Goal: Information Seeking & Learning: Learn about a topic

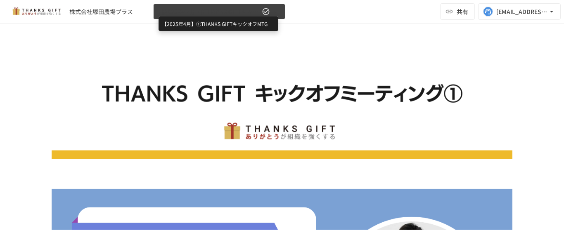
click at [226, 12] on span "【2025年4月】①THANKS GIFTキックオフMTG" at bounding box center [210, 12] width 102 height 10
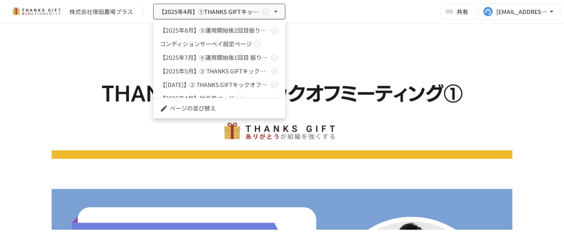
click at [338, 50] on div at bounding box center [282, 123] width 564 height 247
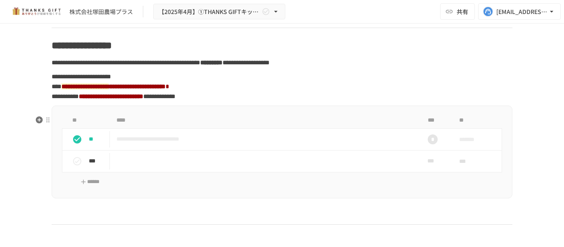
scroll to position [909, 0]
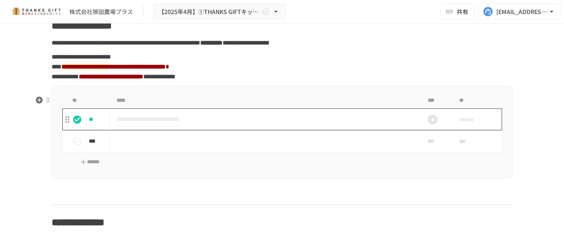
click at [124, 125] on p "**********" at bounding box center [265, 119] width 297 height 10
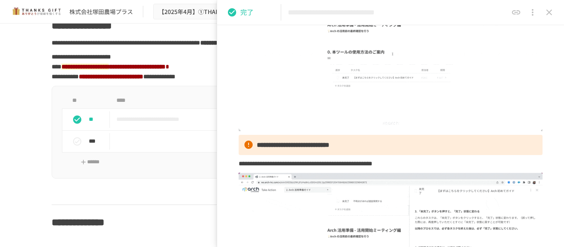
scroll to position [248, 0]
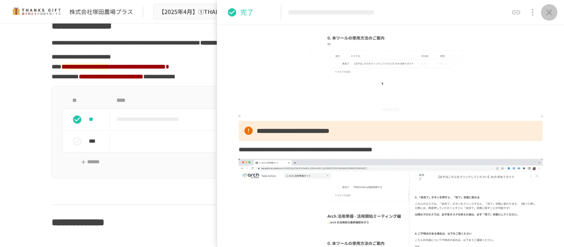
click at [513, 17] on button "close drawer" at bounding box center [549, 12] width 17 height 17
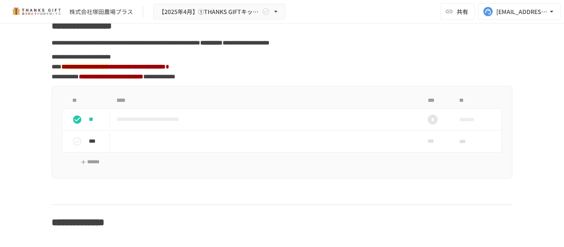
scroll to position [868, 0]
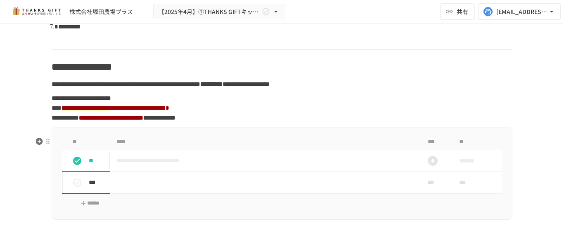
click at [94, 187] on p "***" at bounding box center [97, 182] width 17 height 9
click at [94, 187] on p "**" at bounding box center [97, 182] width 17 height 9
click at [95, 187] on p "***" at bounding box center [97, 182] width 17 height 9
click at [98, 187] on p "**" at bounding box center [97, 182] width 17 height 9
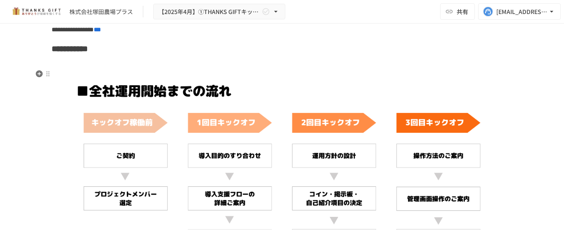
scroll to position [3305, 0]
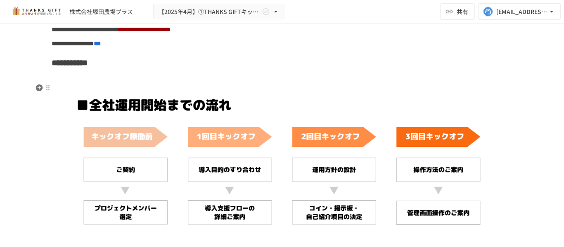
click at [102, 88] on img at bounding box center [282, 203] width 461 height 259
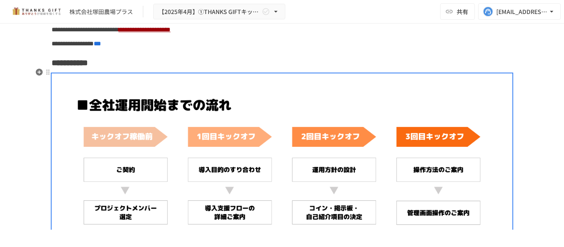
scroll to position [3347, 0]
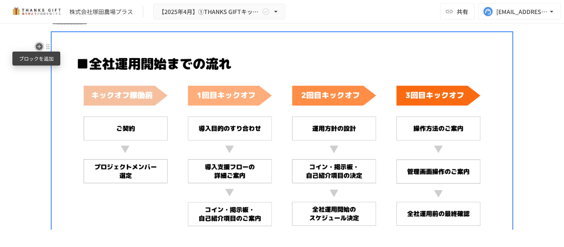
click at [36, 48] on icon "button" at bounding box center [39, 46] width 7 height 7
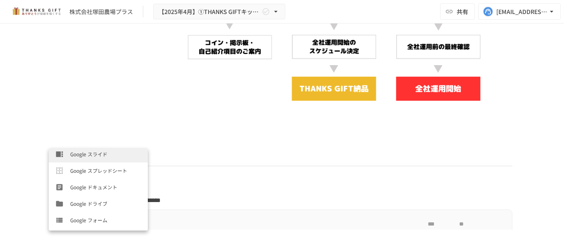
scroll to position [248, 0]
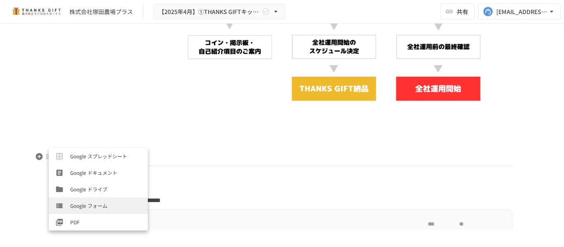
click at [203, 163] on p at bounding box center [282, 152] width 461 height 21
click at [199, 154] on p at bounding box center [282, 152] width 461 height 21
click at [198, 152] on p at bounding box center [282, 152] width 461 height 21
click at [193, 152] on p at bounding box center [282, 152] width 461 height 21
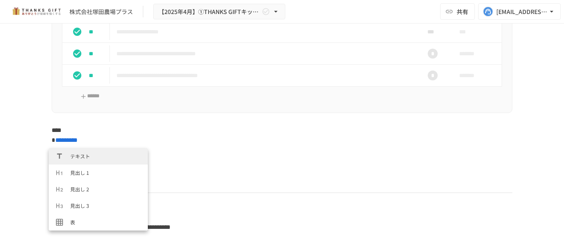
scroll to position [3251, 0]
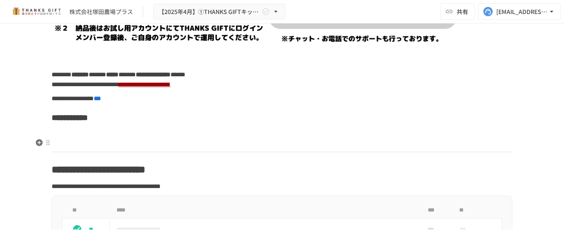
click at [173, 140] on p at bounding box center [282, 138] width 461 height 21
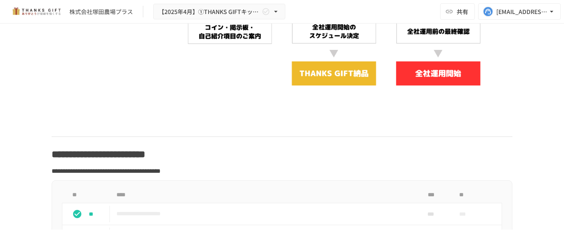
scroll to position [3540, 0]
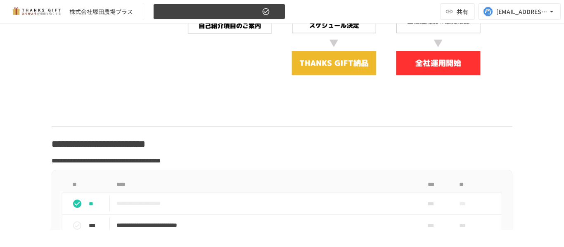
click at [212, 14] on span "【2025年4月】①THANKS GIFTキックオフMTG" at bounding box center [210, 12] width 102 height 10
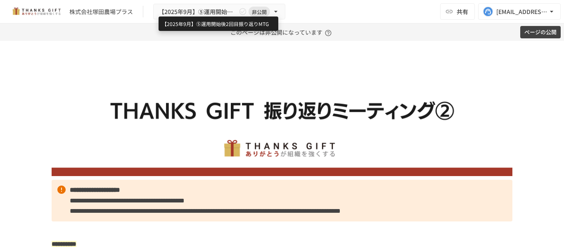
click at [222, 13] on span "【2025年9月】⑤運用開始後2回目振り返りMTG" at bounding box center [198, 12] width 79 height 10
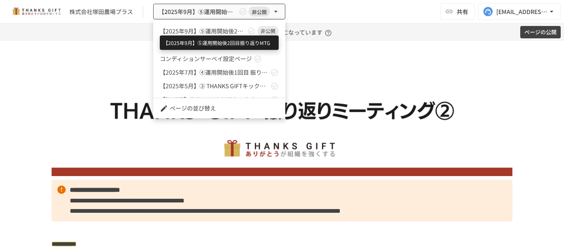
click at [198, 29] on span "【2025年9月】⑤運用開始後2回目振り返りMTG" at bounding box center [203, 31] width 86 height 9
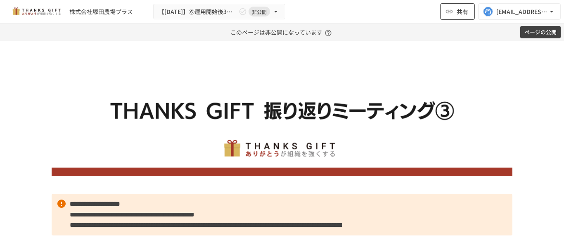
click at [448, 12] on icon "button" at bounding box center [449, 11] width 7 height 3
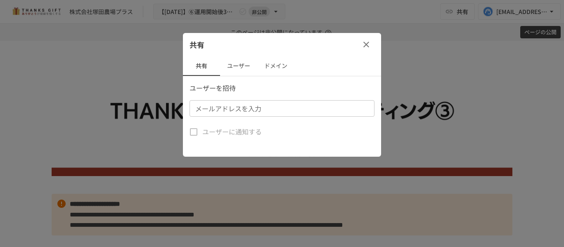
click at [359, 52] on div "共有" at bounding box center [282, 44] width 198 height 23
click at [359, 41] on button "button" at bounding box center [366, 44] width 17 height 17
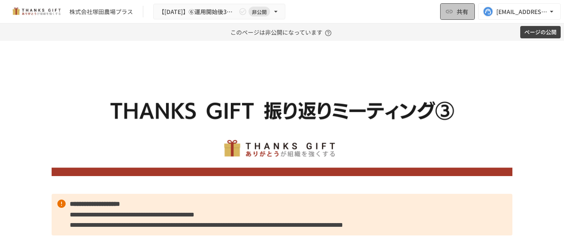
click at [452, 10] on icon "button" at bounding box center [449, 11] width 8 height 8
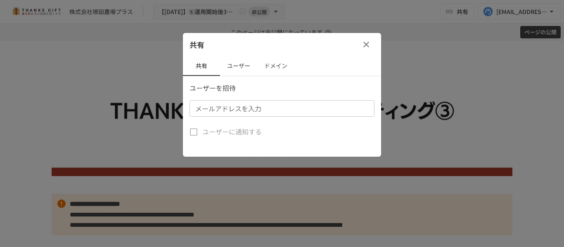
click at [259, 113] on input "メールアドレスを入力" at bounding box center [281, 109] width 179 height 12
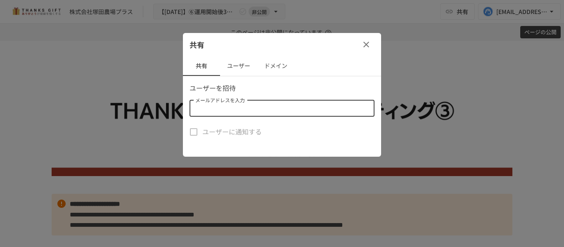
click at [366, 43] on icon "button" at bounding box center [367, 45] width 6 height 6
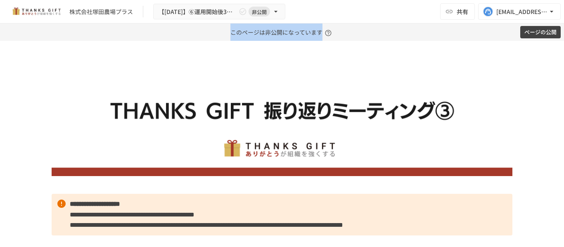
drag, startPoint x: 222, startPoint y: 31, endPoint x: 336, endPoint y: 32, distance: 113.2
click at [336, 32] on div "このページは非公開になっています" at bounding box center [282, 32] width 558 height 17
click at [349, 31] on div "このページは非公開になっています" at bounding box center [282, 32] width 558 height 17
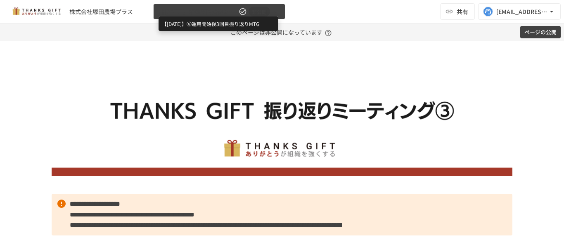
click at [214, 14] on span "【2025年9月】⑥運用開始後3回目振り返りMTG" at bounding box center [198, 12] width 79 height 10
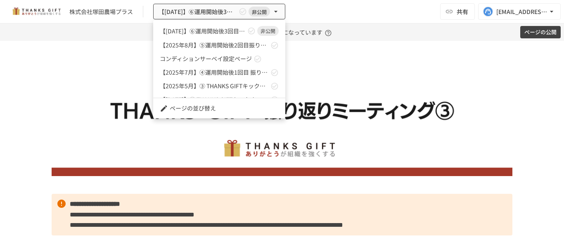
click at [347, 50] on div at bounding box center [282, 123] width 564 height 247
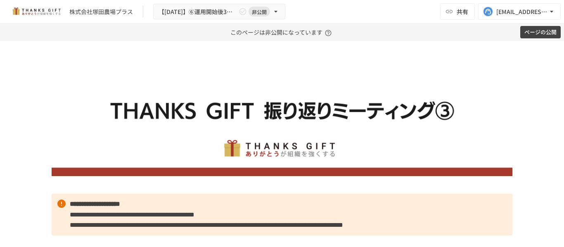
click at [535, 32] on button "ページの公開" at bounding box center [541, 32] width 40 height 13
click at [539, 28] on button "ページの公開" at bounding box center [541, 32] width 40 height 13
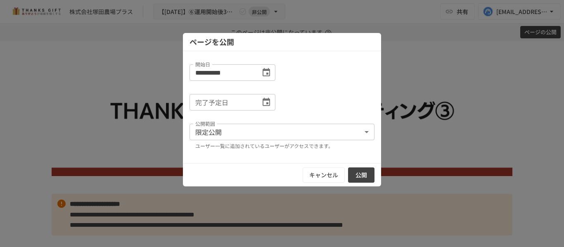
click at [429, 69] on div at bounding box center [282, 123] width 564 height 247
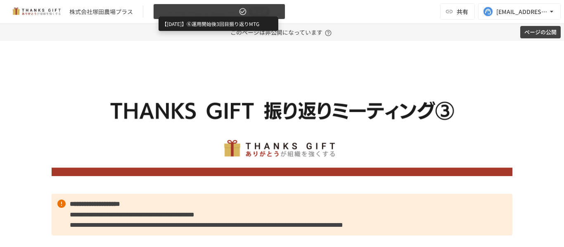
click at [200, 9] on span "【2025年9月】⑥運用開始後3回目振り返りMTG" at bounding box center [198, 12] width 79 height 10
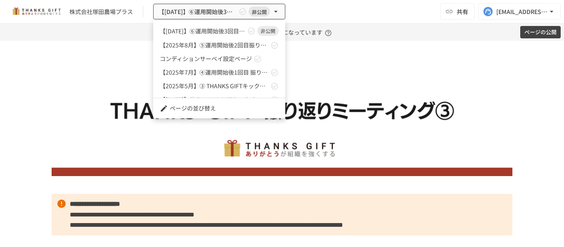
click at [217, 67] on link "【2025年7月】④運用開始後1回目 振り返りMTG" at bounding box center [219, 73] width 132 height 14
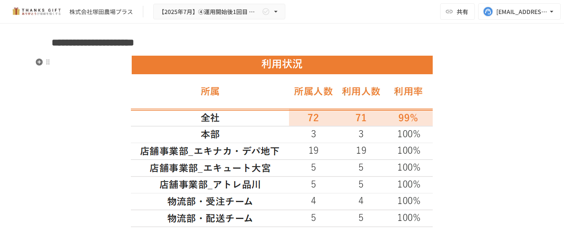
scroll to position [1405, 0]
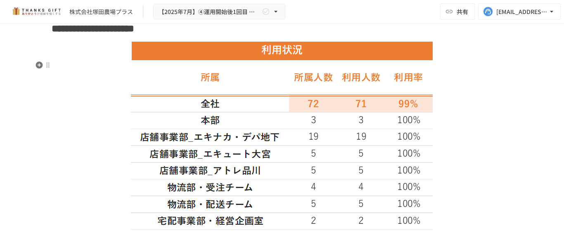
click at [263, 150] on img at bounding box center [282, 144] width 302 height 207
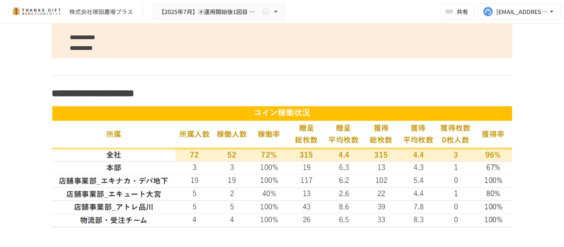
scroll to position [1818, 0]
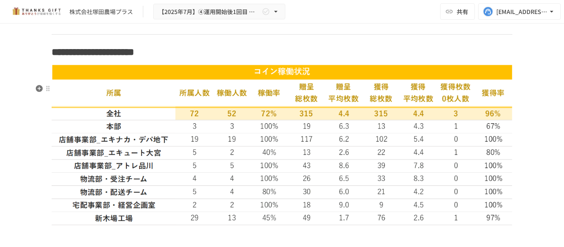
click at [274, 127] on img at bounding box center [282, 145] width 461 height 162
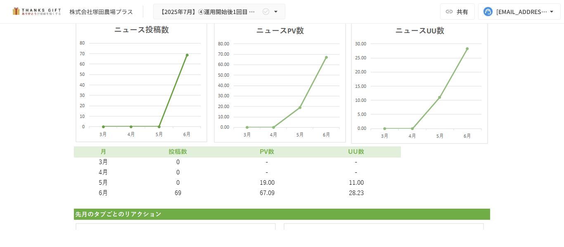
scroll to position [3223, 0]
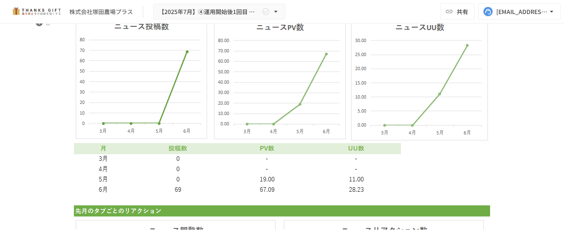
click at [281, 148] on img at bounding box center [282, 230] width 417 height 465
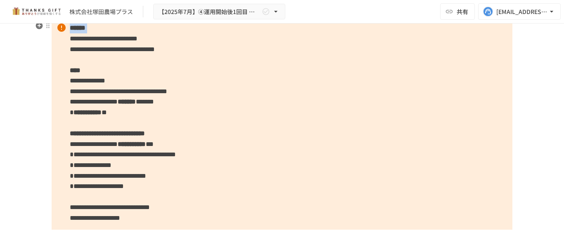
scroll to position [881, 0]
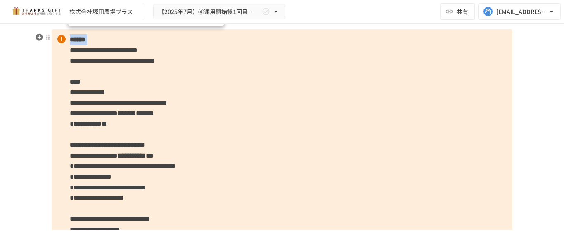
drag, startPoint x: 66, startPoint y: 45, endPoint x: 200, endPoint y: 29, distance: 134.8
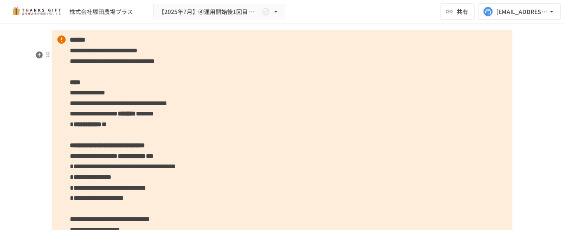
click at [311, 89] on p "**********" at bounding box center [282, 151] width 461 height 243
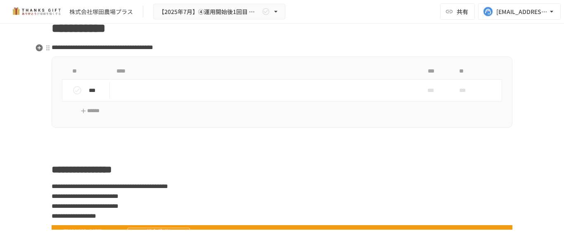
scroll to position [3939, 0]
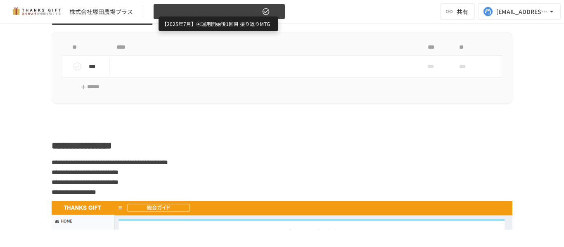
click at [190, 10] on span "【2025年7月】④運用開始後1回目 振り返りMTG" at bounding box center [210, 12] width 102 height 10
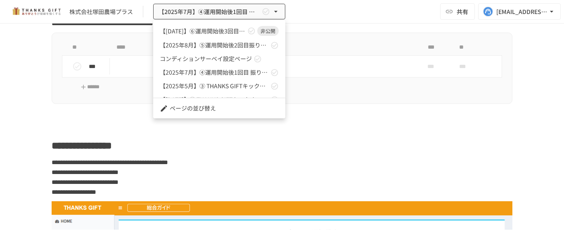
click at [207, 38] on link "【2025年9月】⑥運用開始後3回目振り返りMTG 非公開" at bounding box center [219, 31] width 132 height 15
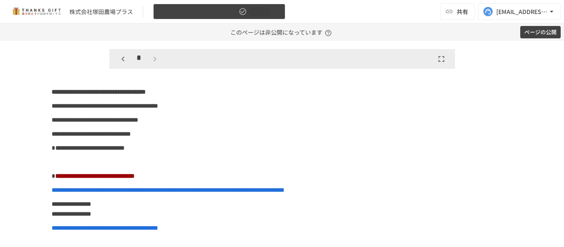
click at [189, 17] on span "【2025年9月】⑥運用開始後3回目振り返りMTG" at bounding box center [198, 12] width 79 height 10
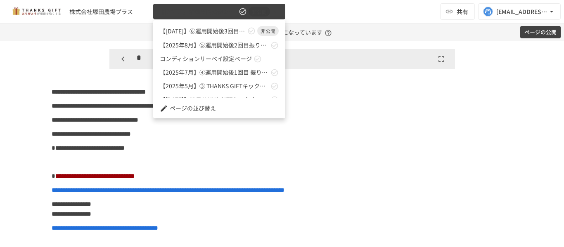
scroll to position [2610, 0]
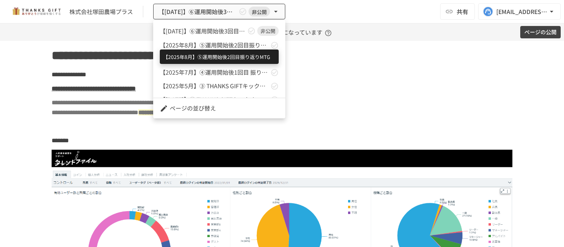
click at [207, 43] on span "【2025年8月】⑤運用開始後2回目振り返りMTG" at bounding box center [214, 45] width 109 height 9
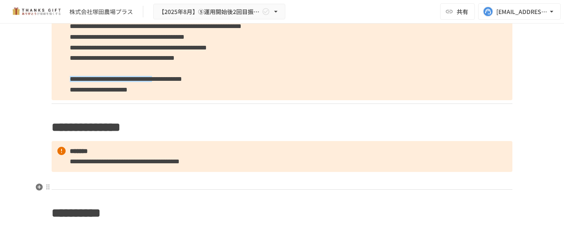
scroll to position [3390, 0]
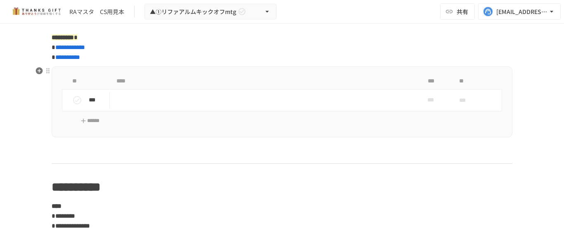
scroll to position [1396, 0]
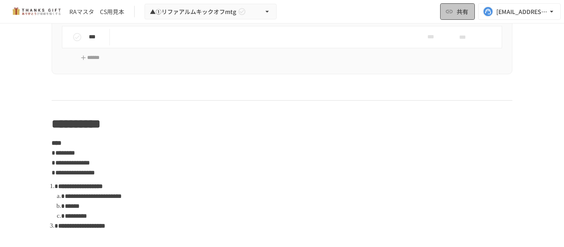
click at [466, 17] on button "共有" at bounding box center [457, 11] width 35 height 17
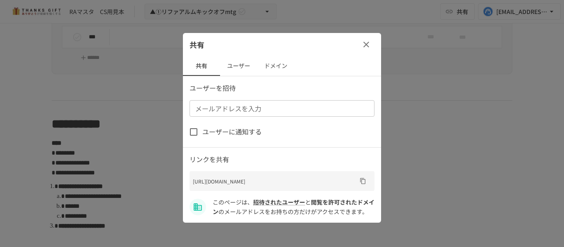
click at [364, 43] on icon "button" at bounding box center [367, 45] width 6 height 6
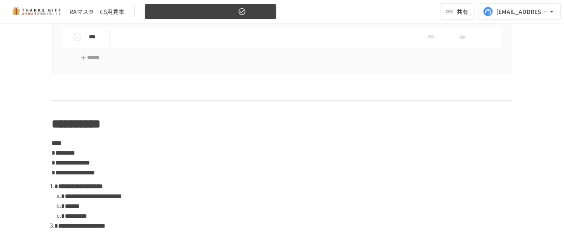
click at [224, 12] on span "▲①リファアルムキックオフmtg" at bounding box center [193, 12] width 86 height 10
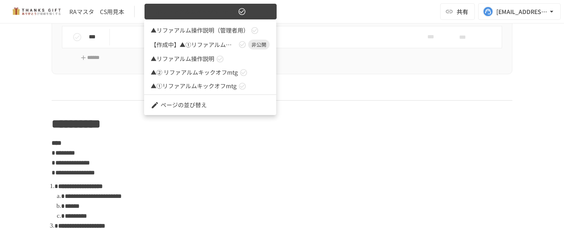
click at [224, 12] on div at bounding box center [282, 123] width 564 height 247
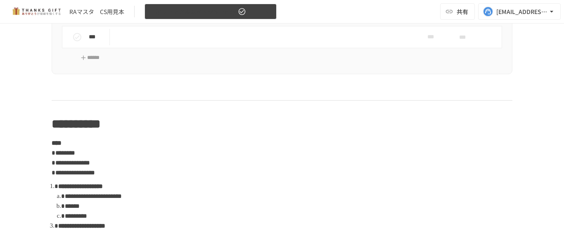
click at [249, 16] on button "▲①リファアルムキックオフmtg" at bounding box center [211, 12] width 132 height 16
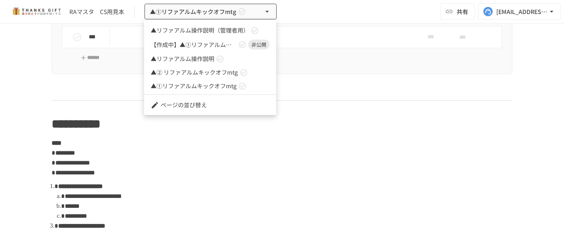
click at [245, 14] on div at bounding box center [282, 123] width 564 height 247
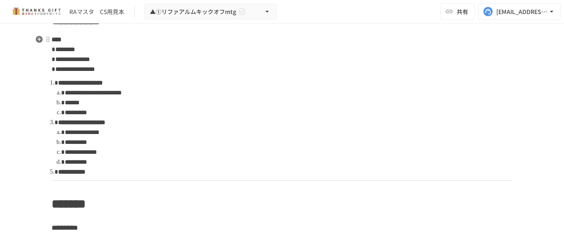
scroll to position [1520, 0]
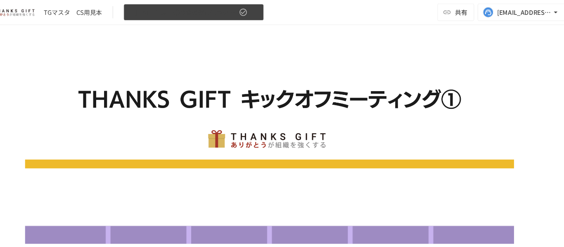
click at [262, 10] on button "【[DATE]●月】①今後の運用についてのご案内/THANKS GIFTキックオフMTG" at bounding box center [211, 12] width 132 height 16
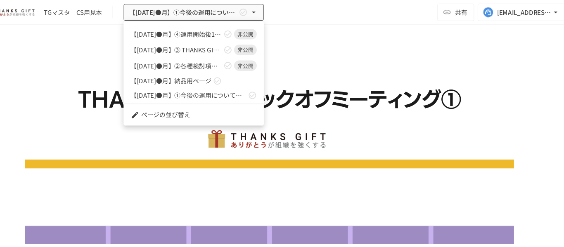
scroll to position [59, 0]
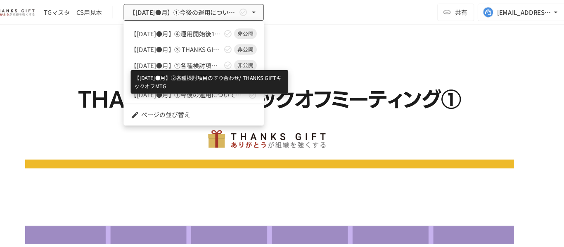
click at [225, 62] on span "【[DATE]●月】②各種検討項目のすり合わせ/ THANKS GIFTキックオフMTG" at bounding box center [194, 61] width 86 height 9
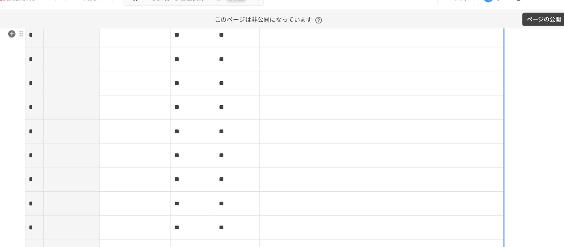
click at [251, 98] on tbody "**********" at bounding box center [277, 149] width 451 height 318
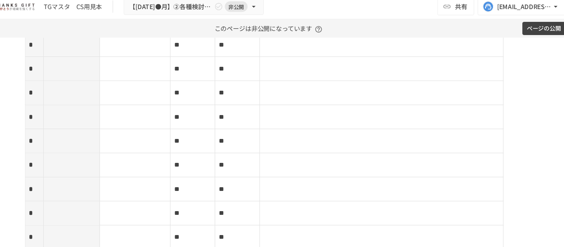
scroll to position [2024, 0]
click at [251, 35] on th "*****" at bounding box center [252, 23] width 42 height 23
click at [219, 35] on th "*****" at bounding box center [210, 23] width 42 height 23
click at [244, 35] on th "*****" at bounding box center [252, 23] width 42 height 23
click at [210, 35] on th "*****" at bounding box center [210, 23] width 42 height 23
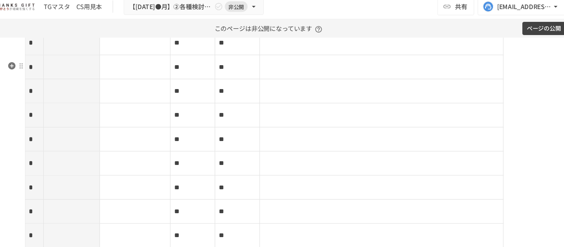
click at [257, 35] on th "*****" at bounding box center [252, 23] width 42 height 23
click at [242, 57] on td "**" at bounding box center [252, 46] width 42 height 23
click at [249, 35] on th "*****" at bounding box center [252, 23] width 42 height 23
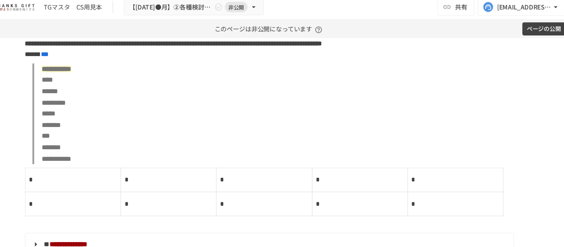
scroll to position [3219, 0]
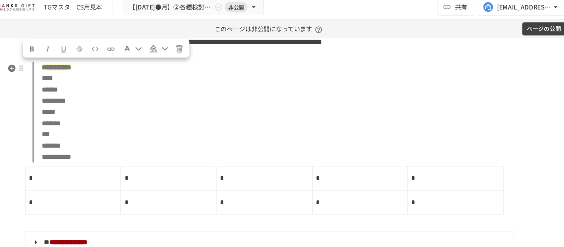
drag, startPoint x: 62, startPoint y: 67, endPoint x: 98, endPoint y: 61, distance: 35.7
click at [98, 60] on div "**********" at bounding box center [282, 147] width 504 height 6611
click at [102, 26] on h3 "******" at bounding box center [282, 19] width 461 height 14
click at [107, 26] on h3 "******" at bounding box center [282, 19] width 461 height 14
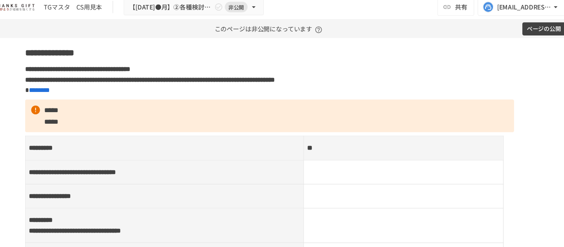
scroll to position [3453, 0]
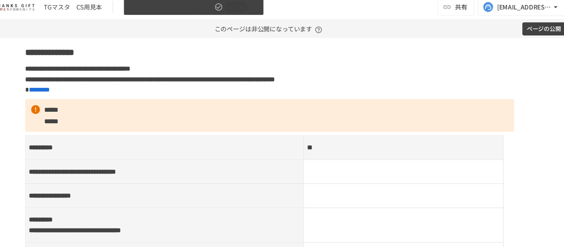
click at [264, 17] on button "【2025年●月】②各種検討項目のすり合わせ/ THANKS GIFTキックオフMTG 非公開" at bounding box center [211, 12] width 132 height 16
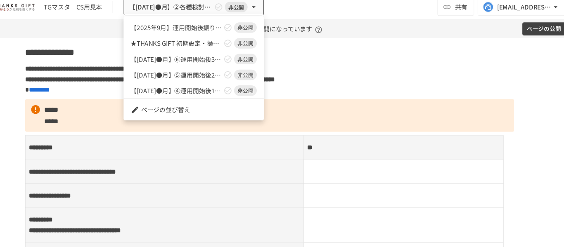
click at [297, 7] on div at bounding box center [282, 123] width 564 height 247
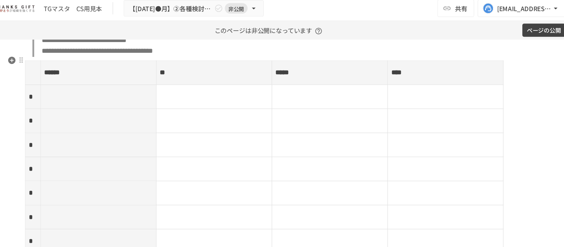
scroll to position [2869, 0]
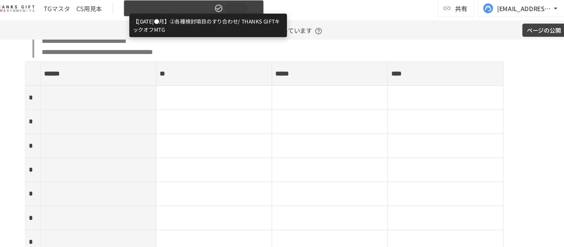
click at [212, 14] on span "【2025年●月】②各種検討項目のすり合わせ/ THANKS GIFTキックオフMTG" at bounding box center [189, 12] width 79 height 10
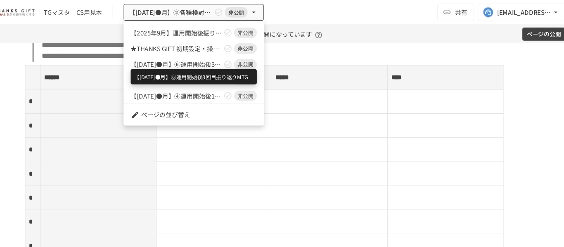
scroll to position [39, 0]
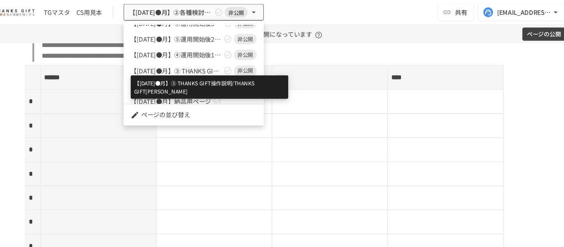
click at [213, 67] on span "【2025年●月】➂ THANKS GIFT操作説明/THANKS GIFTキックオフMTG" at bounding box center [194, 66] width 86 height 9
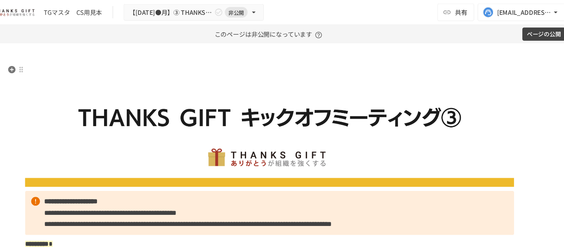
click at [234, 156] on img at bounding box center [282, 118] width 461 height 115
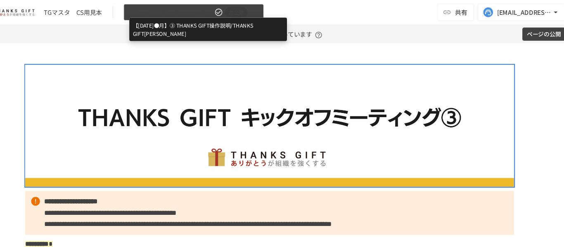
click at [192, 14] on span "【2025年●月】➂ THANKS GIFT操作説明/THANKS GIFTキックオフMTG" at bounding box center [189, 12] width 79 height 10
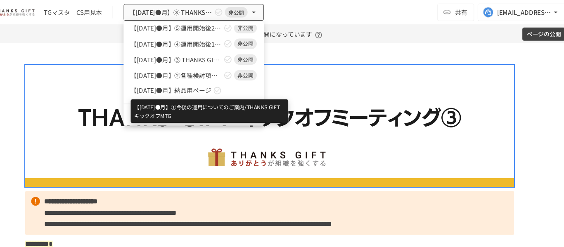
scroll to position [20, 0]
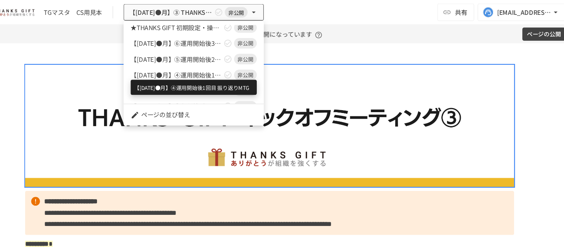
click at [201, 71] on span "【2025年●月】④運用開始後1回目 振り返りMTG" at bounding box center [194, 71] width 86 height 9
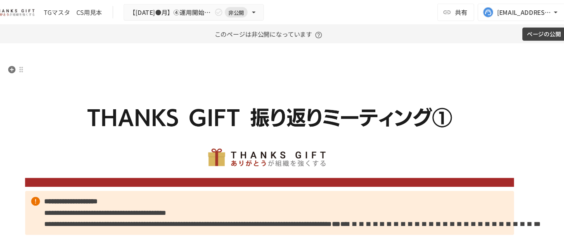
drag, startPoint x: 260, startPoint y: 106, endPoint x: 337, endPoint y: 88, distance: 79.3
click at [337, 88] on img at bounding box center [282, 118] width 461 height 115
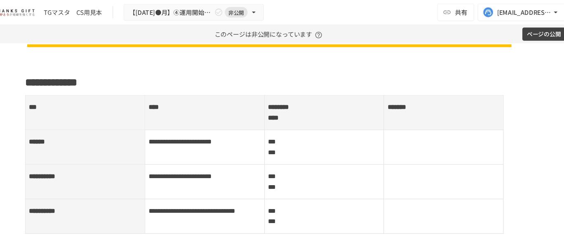
scroll to position [350, 0]
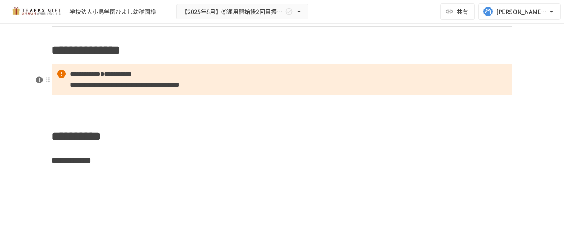
scroll to position [3060, 0]
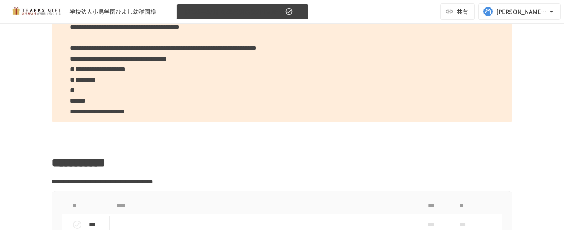
click at [212, 17] on button "【2025年8月】⑤運用開始後2回目振り返りMTG" at bounding box center [242, 12] width 132 height 16
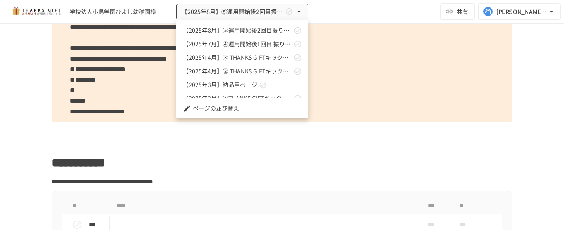
click at [221, 40] on span "【2025年7月】④運用開始後1回目 振り返りMTG" at bounding box center [237, 44] width 109 height 9
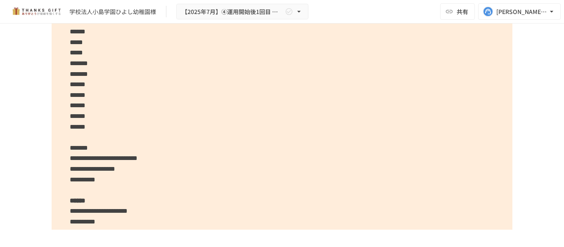
scroll to position [1393, 0]
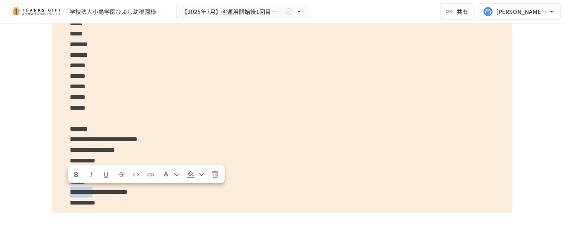
drag, startPoint x: 63, startPoint y: 192, endPoint x: 124, endPoint y: 195, distance: 60.4
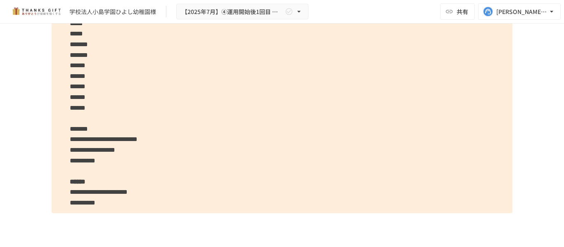
click at [128, 193] on span "**********" at bounding box center [99, 192] width 58 height 6
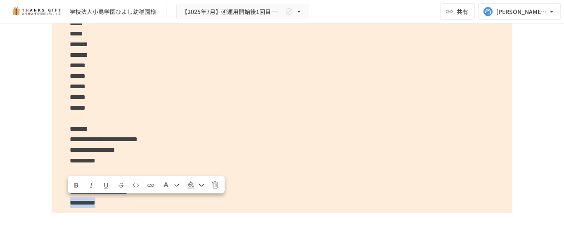
drag, startPoint x: 66, startPoint y: 205, endPoint x: 135, endPoint y: 209, distance: 69.1
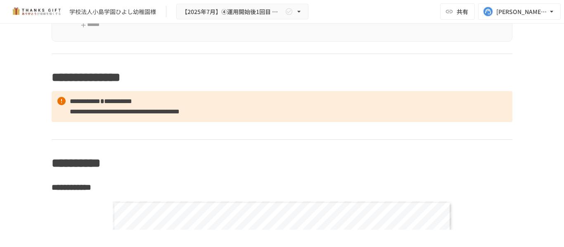
scroll to position [3459, 0]
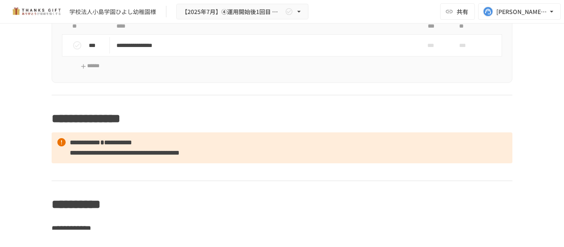
click at [206, 66] on div "**********" at bounding box center [282, 47] width 461 height 71
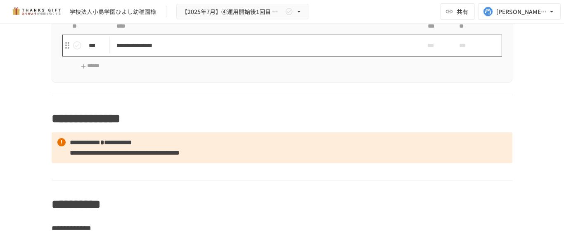
click at [194, 50] on p "**********" at bounding box center [265, 45] width 297 height 10
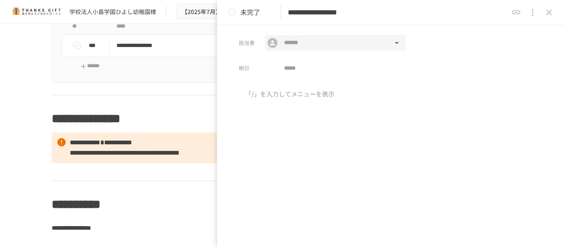
drag, startPoint x: 405, startPoint y: 10, endPoint x: 273, endPoint y: 42, distance: 136.3
click at [273, 42] on div "**********" at bounding box center [390, 123] width 347 height 247
click at [547, 9] on icon "close drawer" at bounding box center [550, 12] width 10 height 10
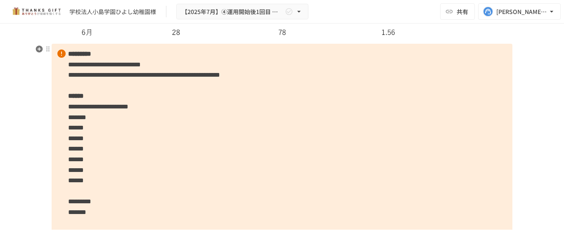
scroll to position [1930, 0]
